Goal: Check status: Check status

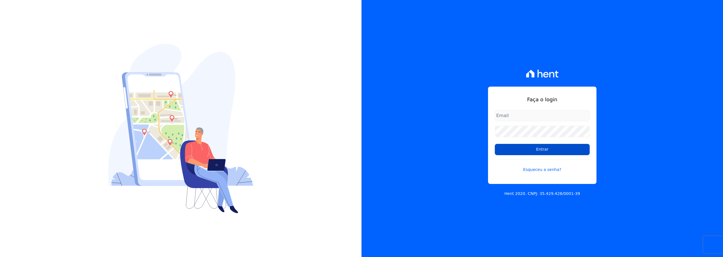
type input "[PERSON_NAME][EMAIL_ADDRESS][DOMAIN_NAME]"
click at [565, 149] on input "Entrar" at bounding box center [542, 149] width 95 height 11
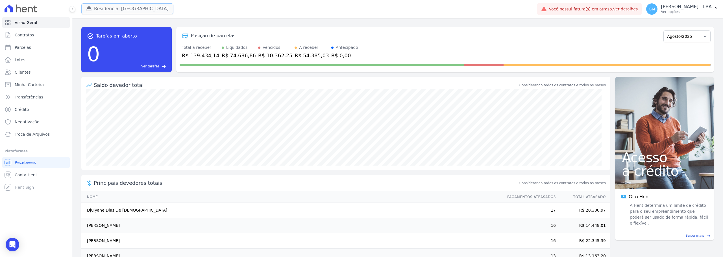
click at [121, 5] on button "Residencial [GEOGRAPHIC_DATA]" at bounding box center [127, 8] width 92 height 11
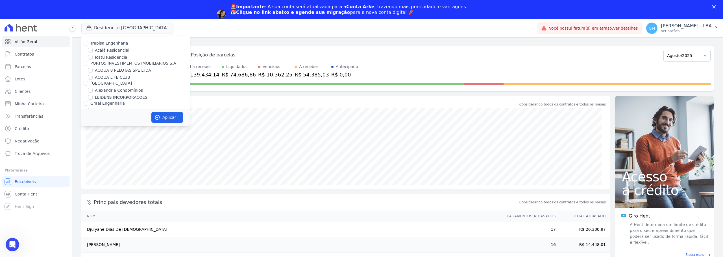
click at [98, 81] on label "[GEOGRAPHIC_DATA]" at bounding box center [111, 83] width 42 height 5
click at [88, 81] on input "[GEOGRAPHIC_DATA]" at bounding box center [86, 83] width 5 height 5
checkbox input "true"
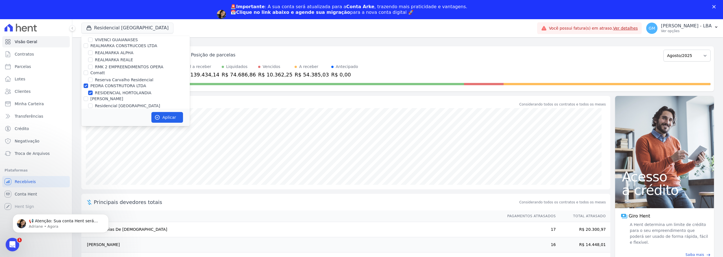
scroll to position [1186, 0]
click at [108, 85] on label "PEDRA CONSTRUTORA LTDA" at bounding box center [118, 87] width 56 height 5
click at [88, 85] on input "PEDRA CONSTRUTORA LTDA" at bounding box center [86, 87] width 5 height 5
checkbox input "false"
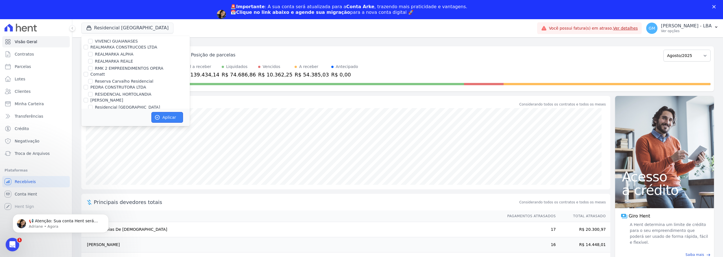
click at [162, 119] on button "Aplicar" at bounding box center [167, 117] width 32 height 11
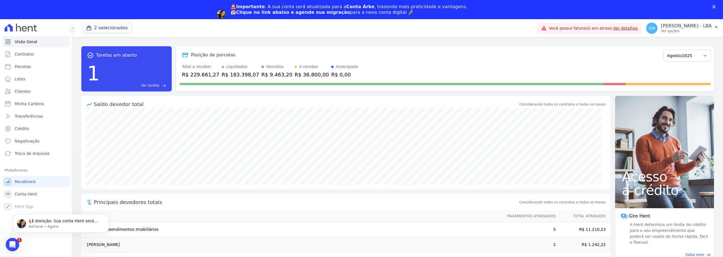
scroll to position [0, 0]
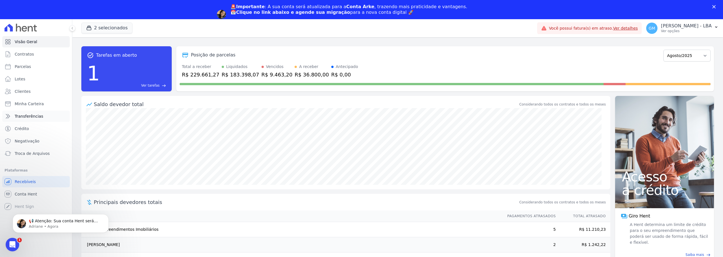
click at [29, 118] on span "Transferências" at bounding box center [29, 117] width 29 height 6
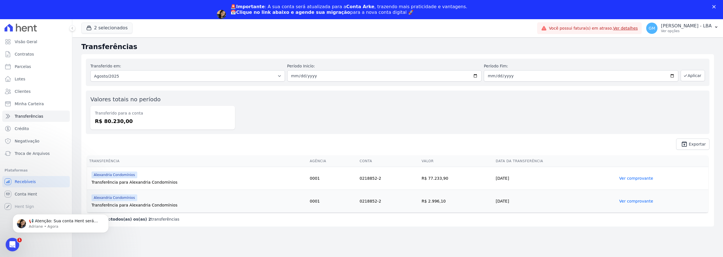
click at [637, 179] on link "Ver comprovante" at bounding box center [636, 178] width 34 height 5
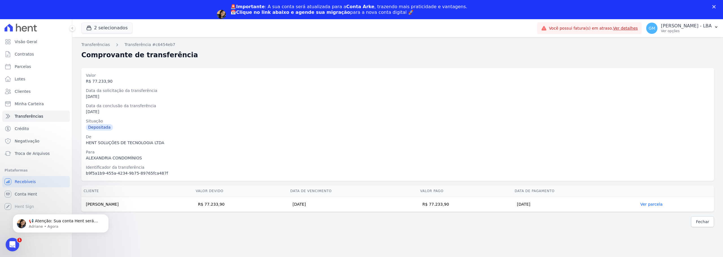
drag, startPoint x: 98, startPoint y: 50, endPoint x: 349, endPoint y: 77, distance: 252.6
click at [349, 78] on div "Valor" at bounding box center [398, 76] width 624 height 6
click at [101, 44] on link "Transferências" at bounding box center [95, 45] width 29 height 6
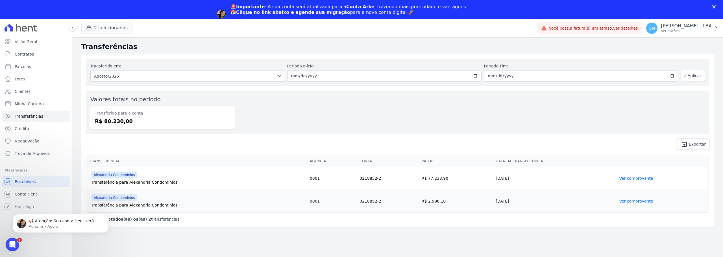
click at [639, 201] on link "Ver comprovante" at bounding box center [636, 201] width 34 height 5
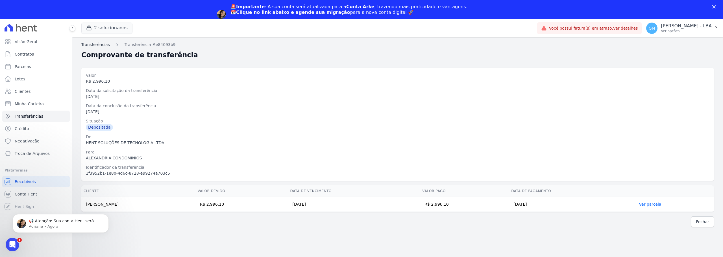
click at [105, 43] on link "Transferências" at bounding box center [95, 45] width 29 height 6
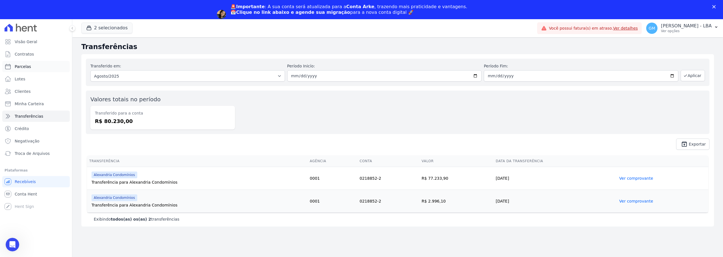
click at [31, 65] on link "Parcelas" at bounding box center [36, 66] width 68 height 11
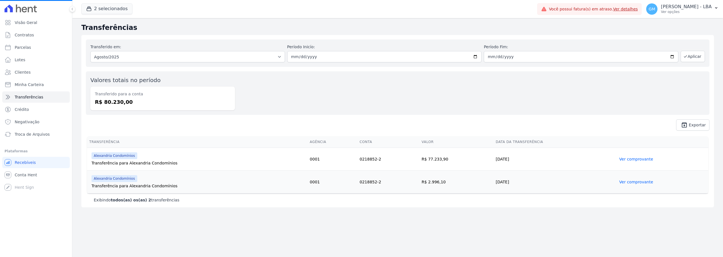
select select
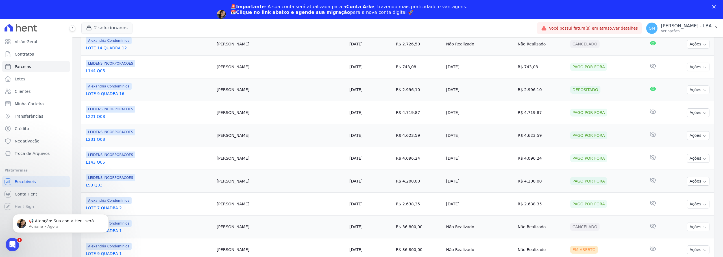
scroll to position [540, 0]
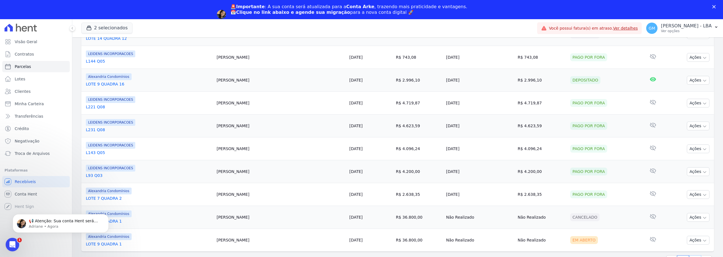
click at [690, 256] on link "2" at bounding box center [695, 261] width 12 height 11
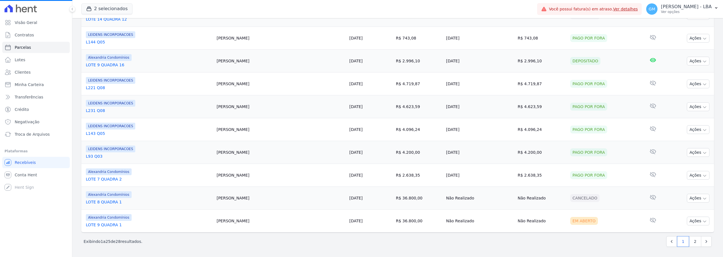
select select
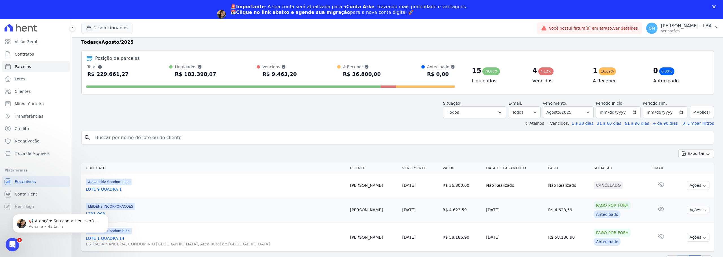
click at [678, 256] on link "1" at bounding box center [683, 261] width 12 height 11
select select
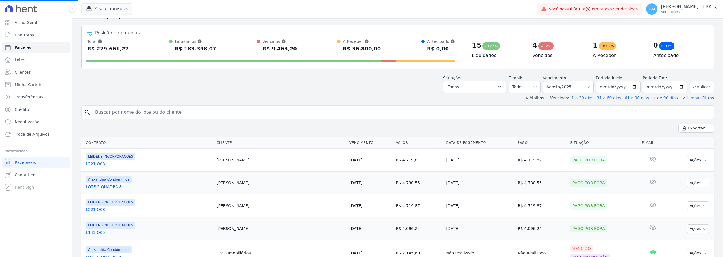
scroll to position [95, 0]
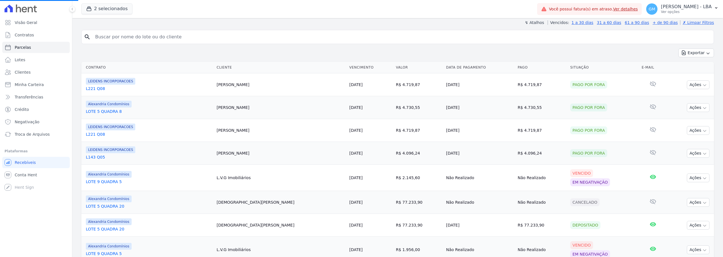
select select
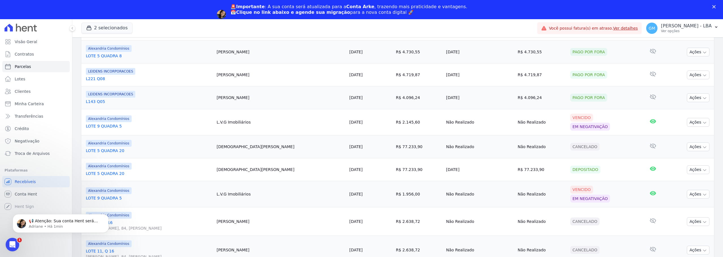
scroll to position [0, 0]
drag, startPoint x: 320, startPoint y: 130, endPoint x: 253, endPoint y: 125, distance: 66.9
click at [254, 125] on td "L.V.G Imobiliários" at bounding box center [280, 122] width 133 height 26
drag, startPoint x: 252, startPoint y: 121, endPoint x: 267, endPoint y: 27, distance: 94.4
click at [267, 27] on div "2 selecionados Trapisa Engenharia Acaiá Residencial Icatu Residencial PORTO5 IN…" at bounding box center [308, 28] width 454 height 19
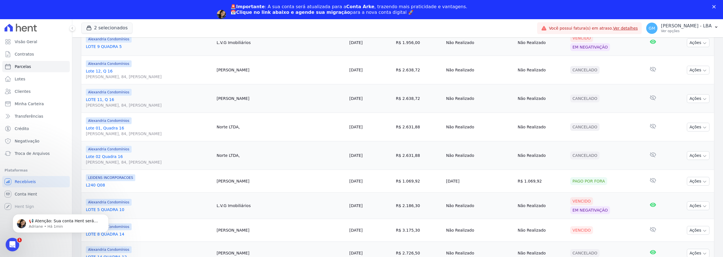
scroll to position [367, 0]
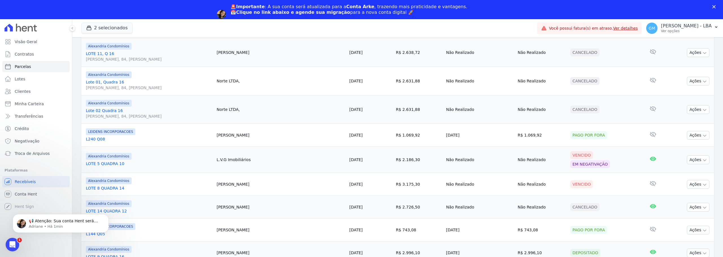
drag, startPoint x: 193, startPoint y: 206, endPoint x: 347, endPoint y: 202, distance: 153.7
click at [450, 210] on tr "Alexandria Condomínios LOTE 14 QUADRA 12 Maylon Dias 15/08/2025 R$ 2.726,50 Não…" at bounding box center [397, 207] width 633 height 23
click at [394, 208] on td "R$ 2.726,50" at bounding box center [419, 207] width 50 height 23
drag, startPoint x: 341, startPoint y: 208, endPoint x: 581, endPoint y: 205, distance: 239.6
click at [581, 205] on tr "Alexandria Condomínios LOTE 14 QUADRA 12 Maylon Dias 15/08/2025 R$ 2.726,50 Não…" at bounding box center [397, 207] width 633 height 23
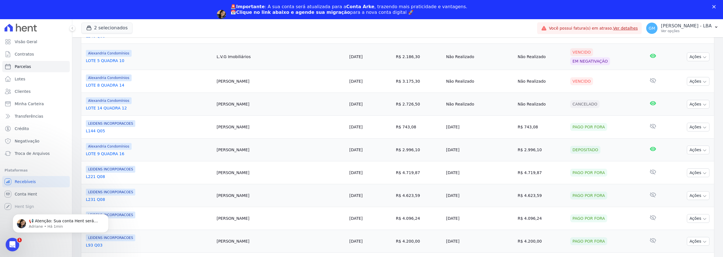
scroll to position [480, 0]
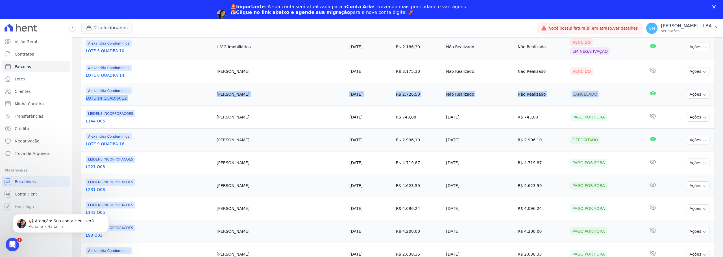
drag, startPoint x: 174, startPoint y: 92, endPoint x: 658, endPoint y: 102, distance: 484.6
click at [658, 102] on tr "Alexandria Condomínios LOTE 14 QUADRA 12 Maylon Dias 15/08/2025 R$ 2.726,50 Não…" at bounding box center [397, 94] width 633 height 23
click at [18, 247] on div "Abertura do Messenger da Intercom" at bounding box center [12, 244] width 14 height 14
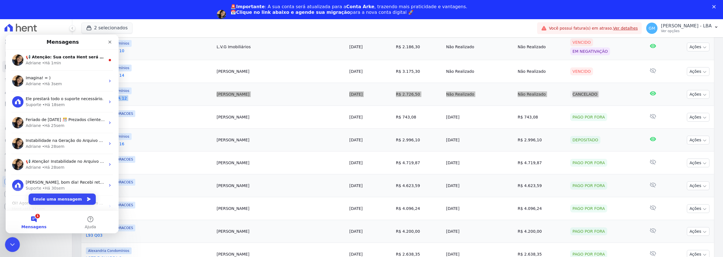
scroll to position [0, 0]
click at [59, 52] on div "📢 Atenção: Sua conta Hent será migrada para a Conta Arke! Estamos trazendo para…" at bounding box center [62, 60] width 113 height 21
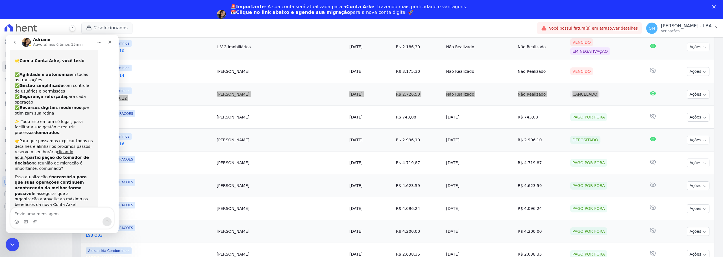
scroll to position [48, 0]
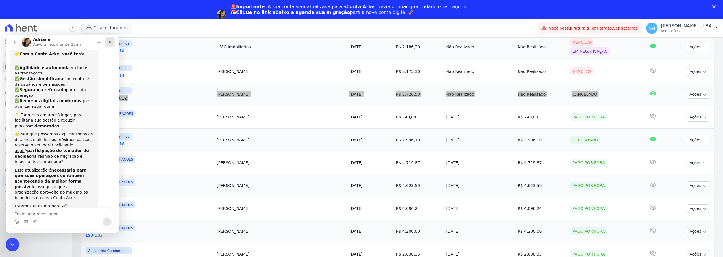
click at [107, 42] on div "Fechar" at bounding box center [110, 42] width 10 height 10
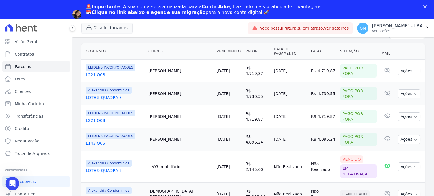
scroll to position [79, 0]
